Goal: Task Accomplishment & Management: Complete application form

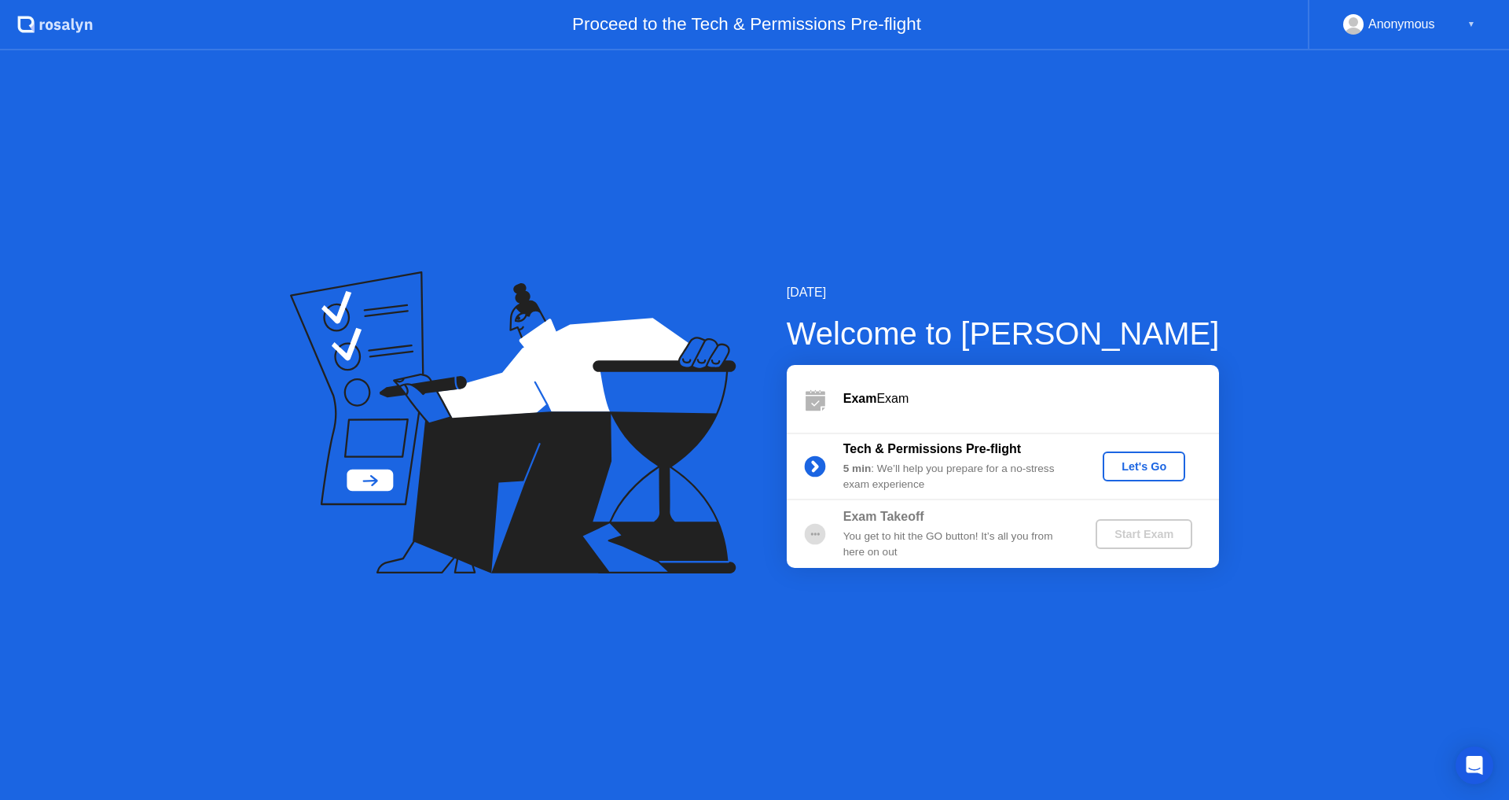
click at [1133, 460] on div "Let's Go" at bounding box center [1144, 466] width 70 height 13
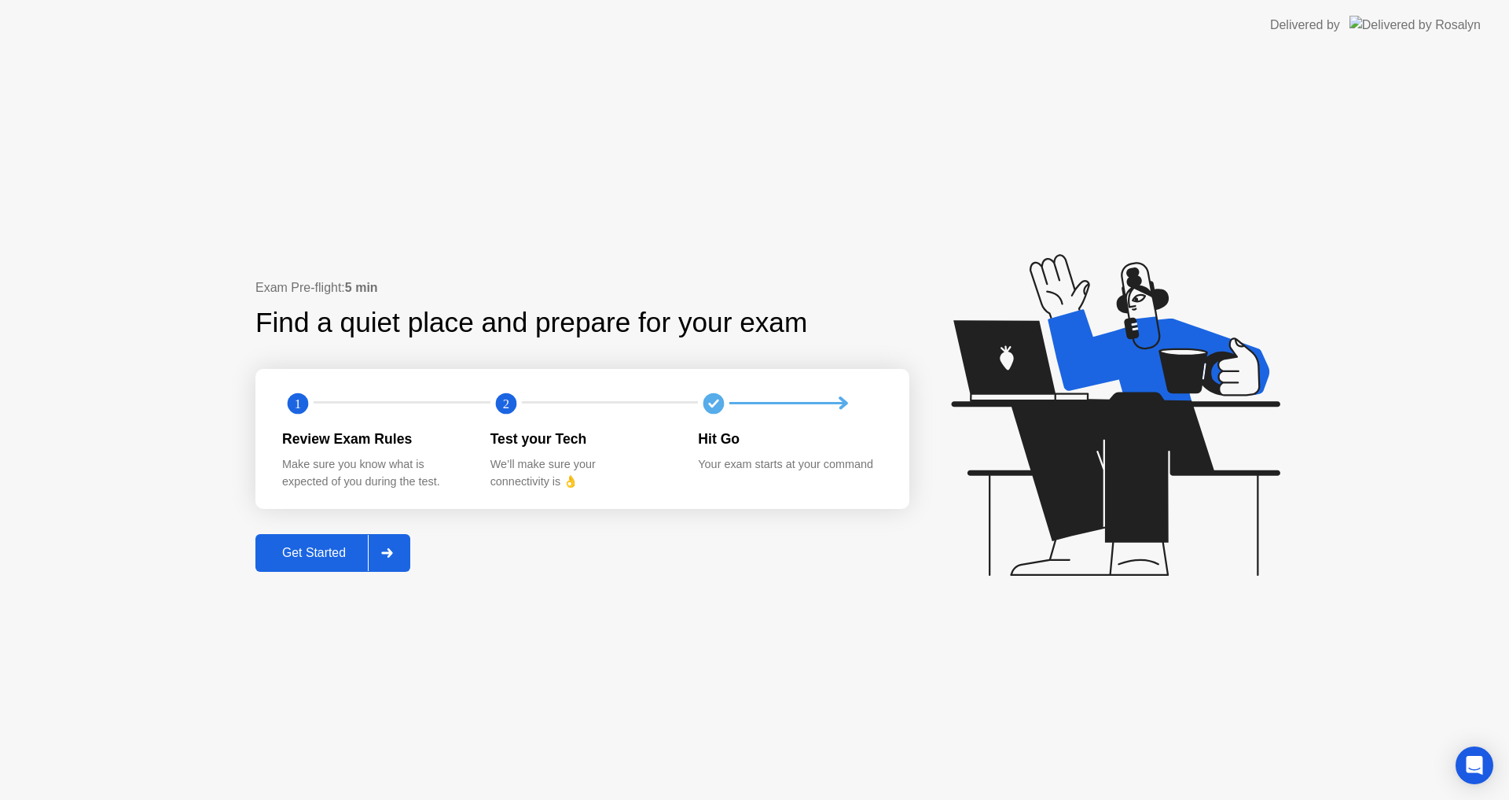
click at [384, 563] on div at bounding box center [387, 553] width 38 height 36
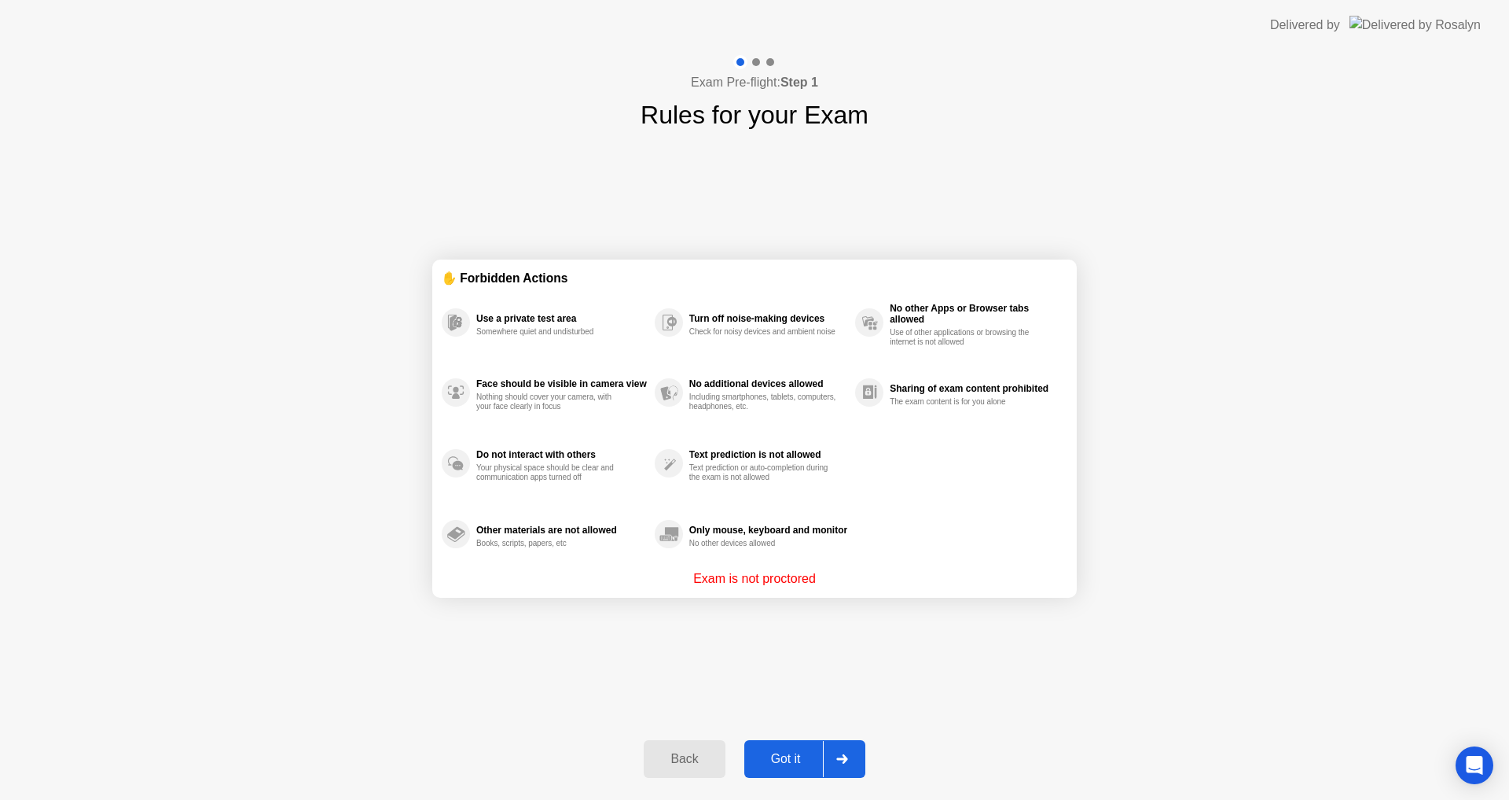
click at [796, 752] on div "Got it" at bounding box center [786, 759] width 74 height 14
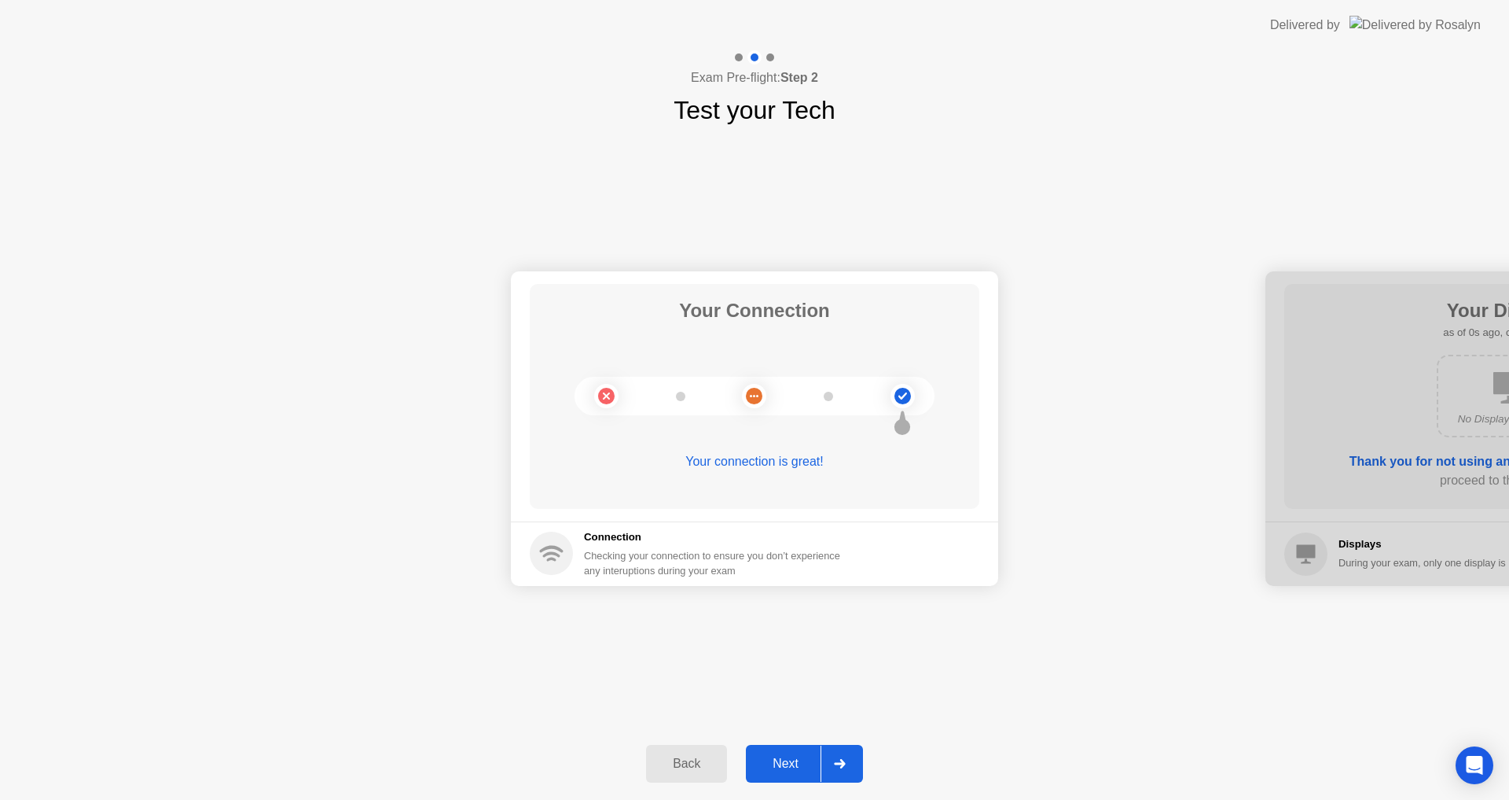
click at [785, 762] on div "Next" at bounding box center [786, 763] width 70 height 14
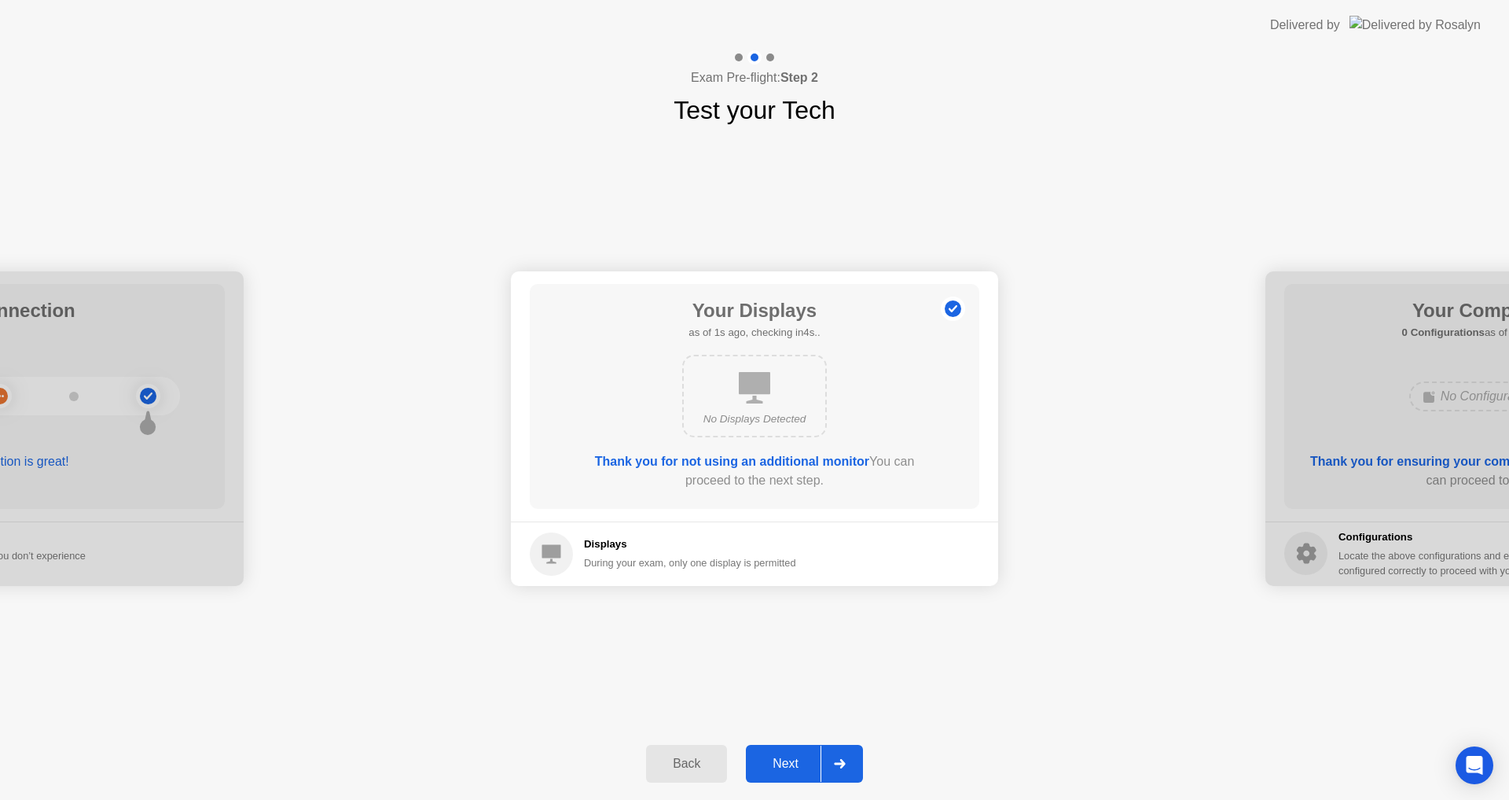
click at [785, 762] on div "Next" at bounding box center [786, 763] width 70 height 14
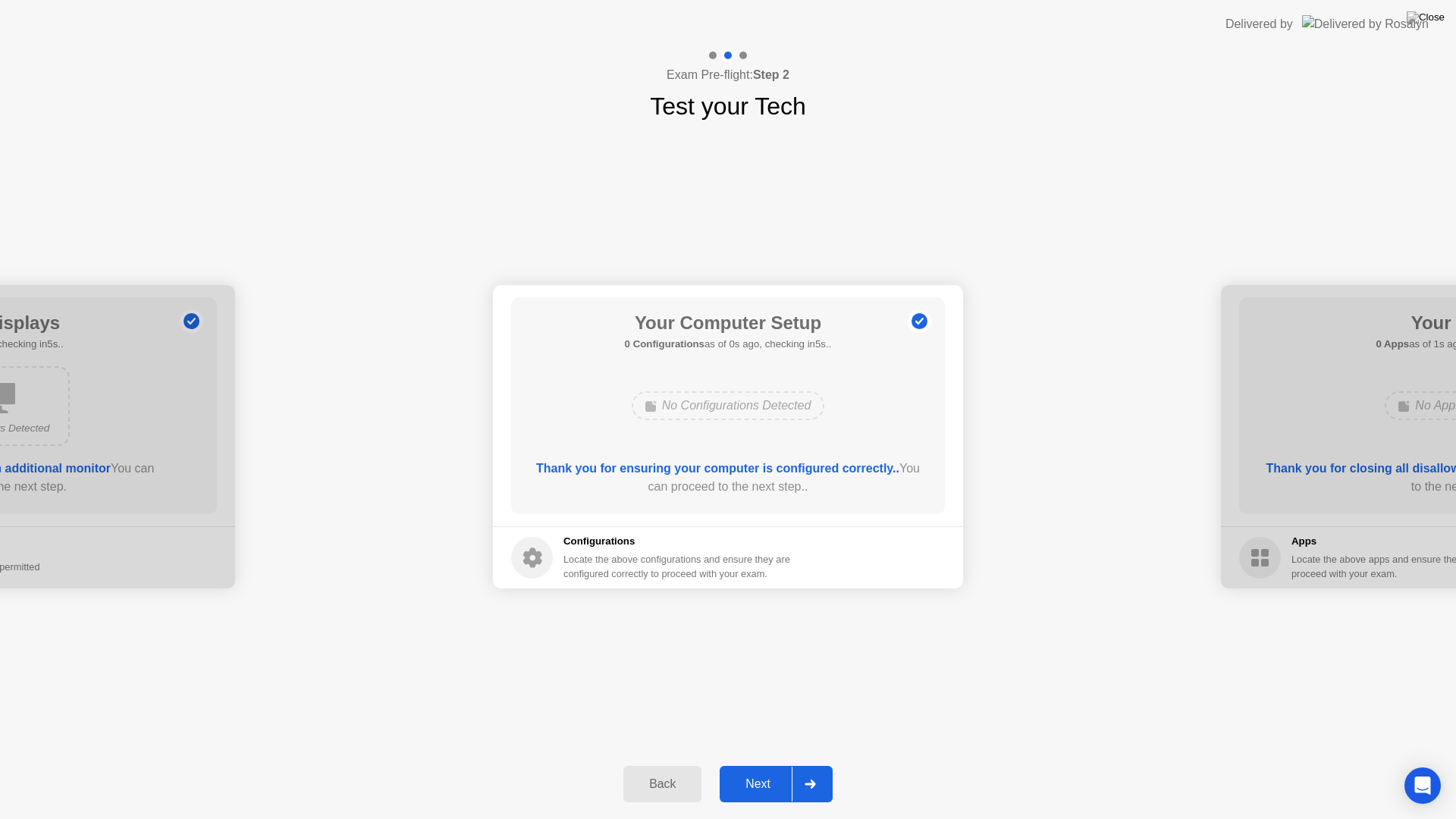
click at [757, 752] on div "Back Next" at bounding box center [728, 784] width 1456 height 69
click at [757, 771] on button "Next" at bounding box center [776, 784] width 113 height 37
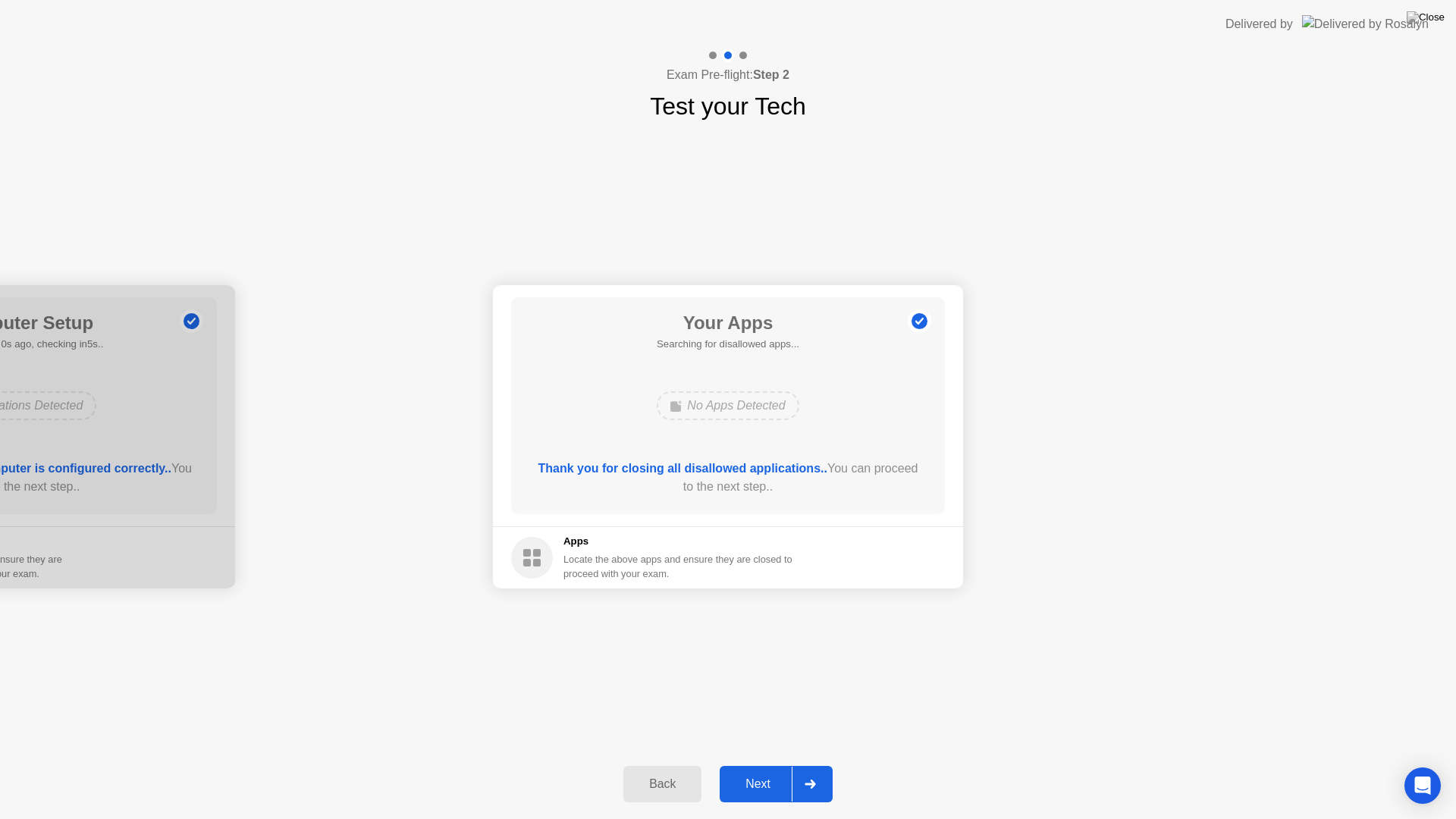
click at [756, 771] on div "Next" at bounding box center [758, 784] width 68 height 14
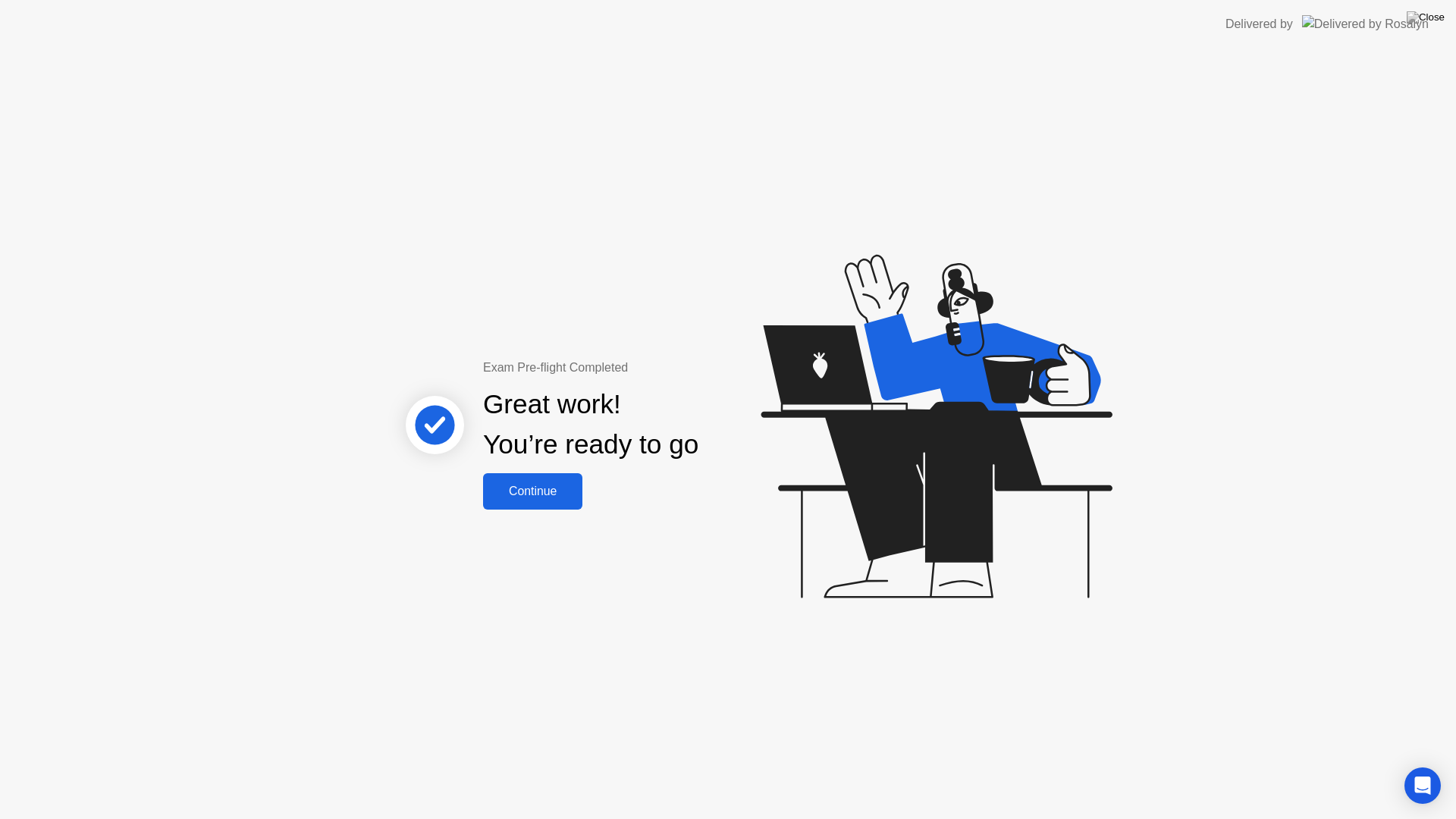
click at [544, 501] on button "Continue" at bounding box center [533, 492] width 99 height 37
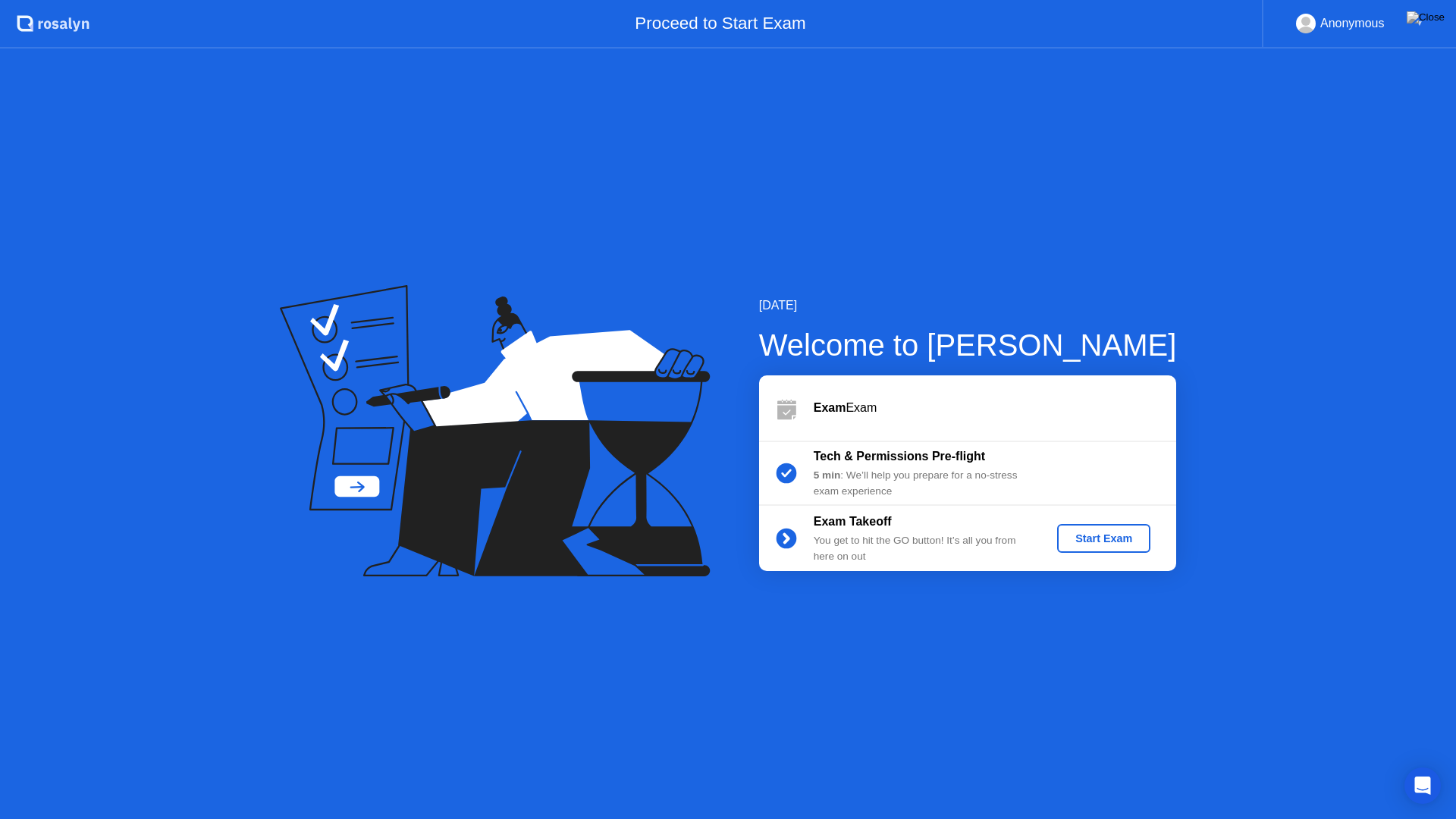
click at [1081, 533] on div "Start Exam" at bounding box center [1104, 538] width 81 height 13
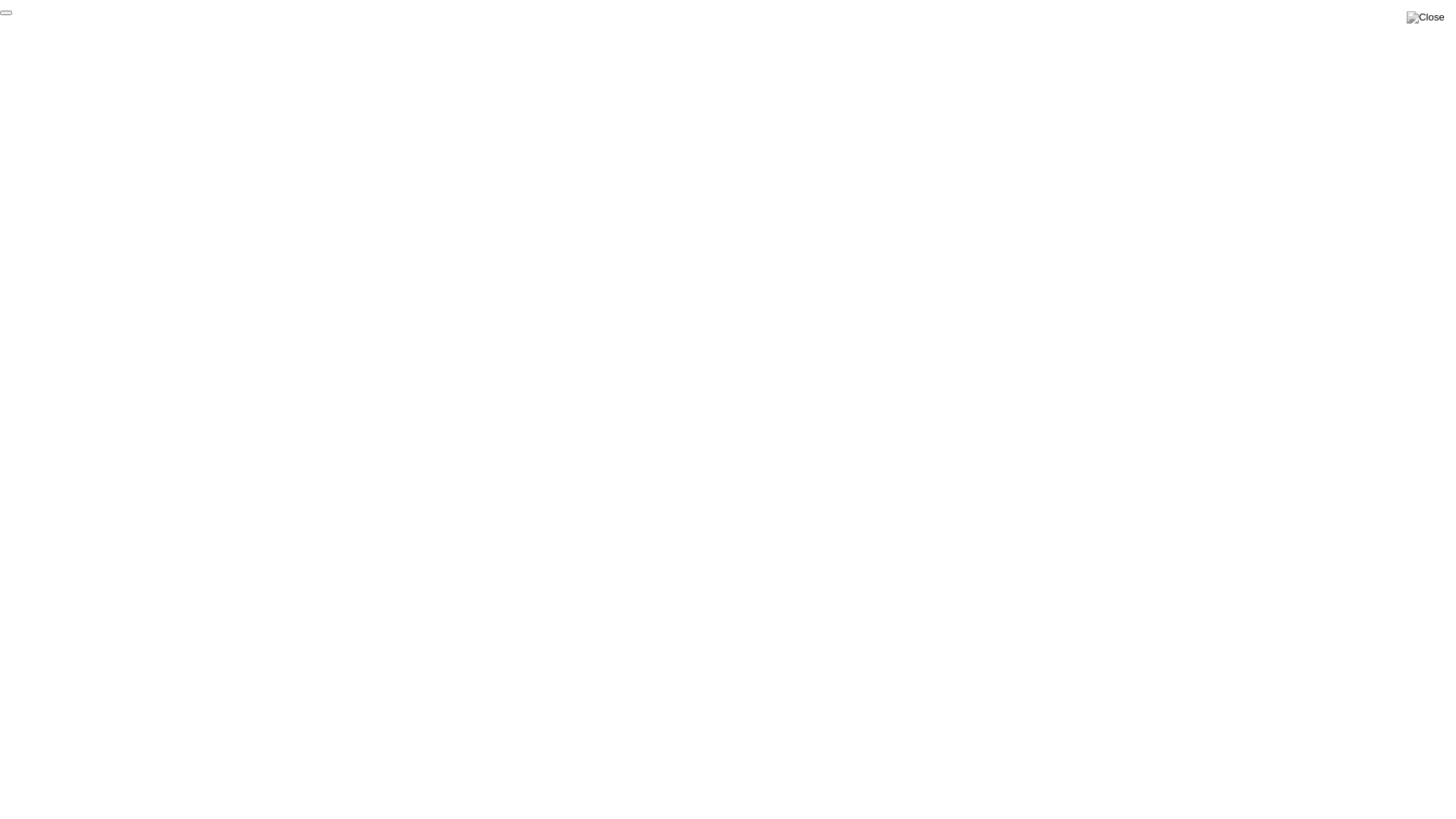
click div "End Proctoring Session"
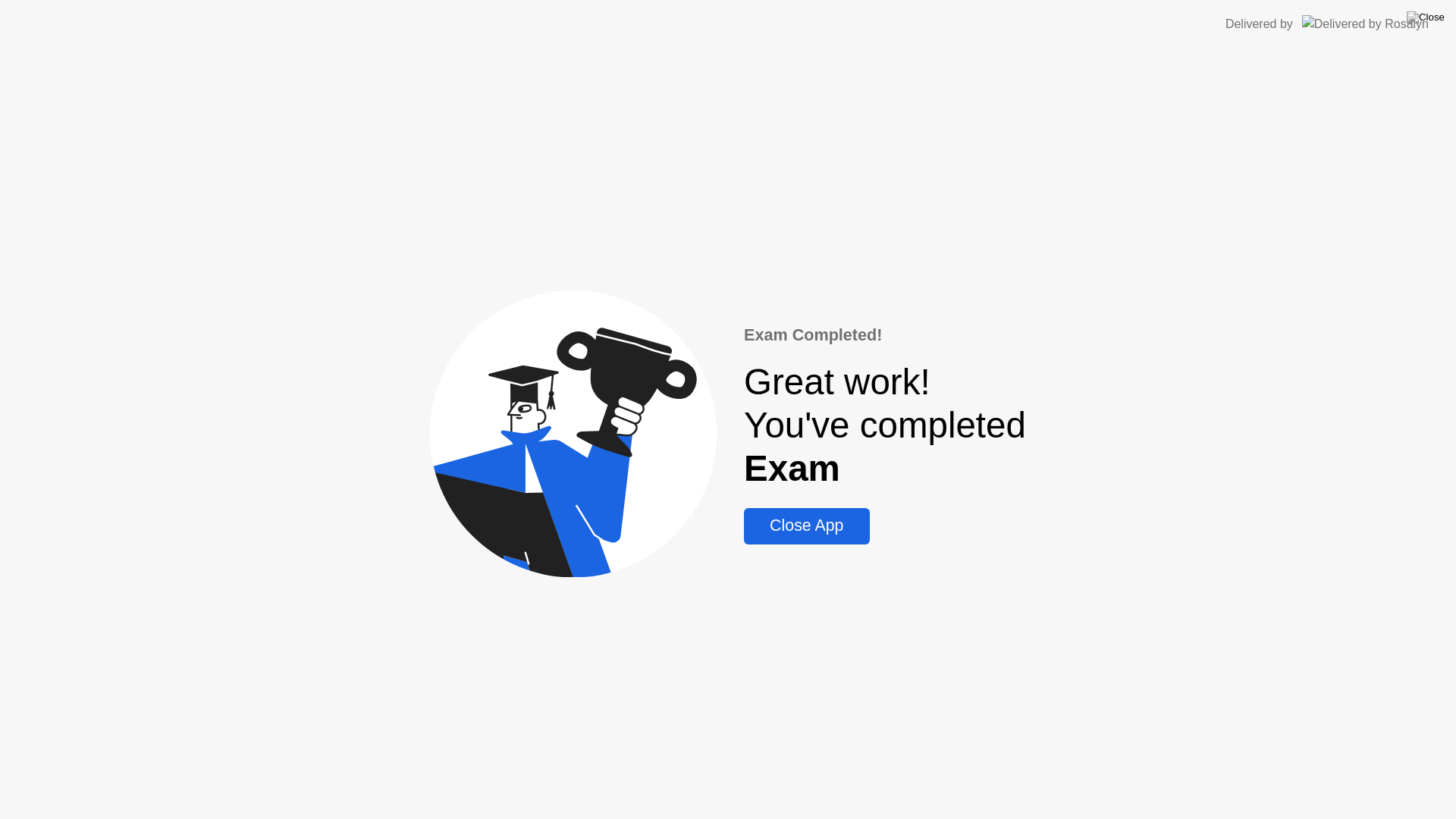
click at [851, 520] on div "Close App" at bounding box center [807, 526] width 116 height 19
